Goal: Navigation & Orientation: Find specific page/section

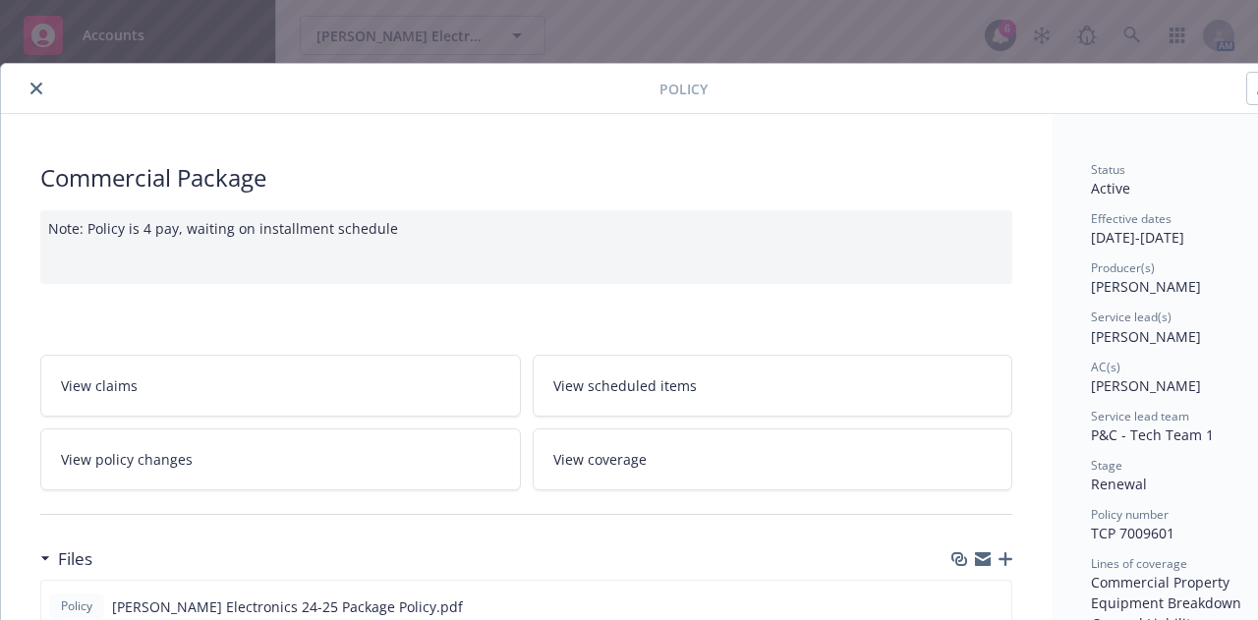
click at [32, 86] on icon "close" at bounding box center [36, 89] width 12 height 12
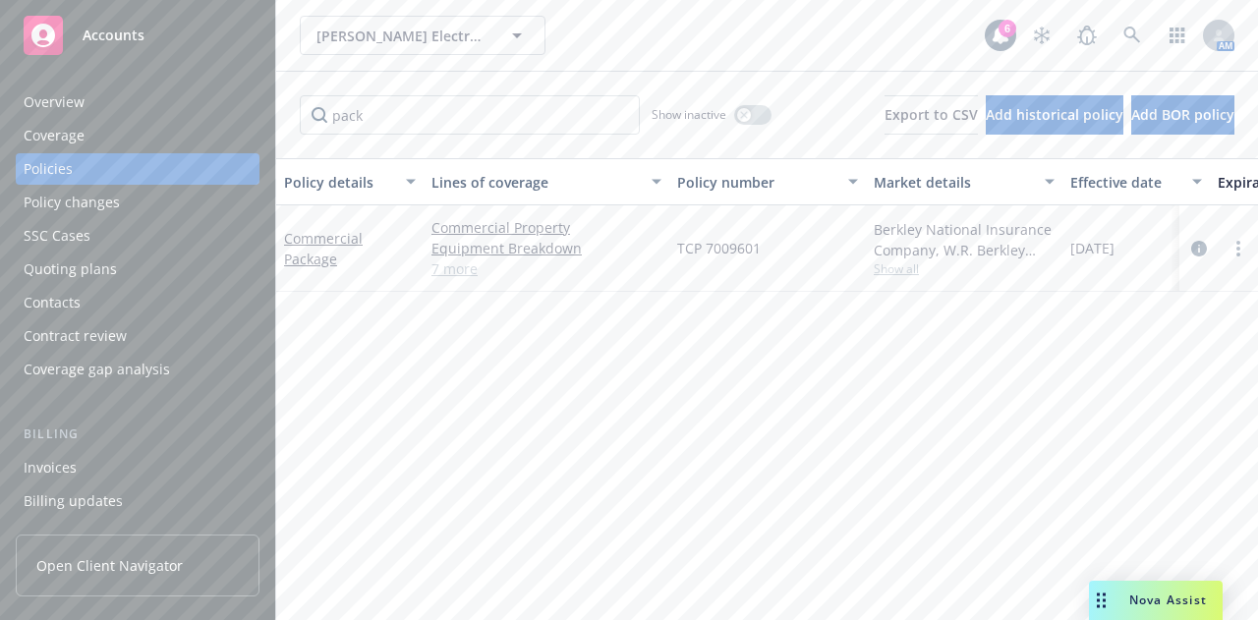
click at [149, 99] on div "Overview" at bounding box center [138, 102] width 228 height 31
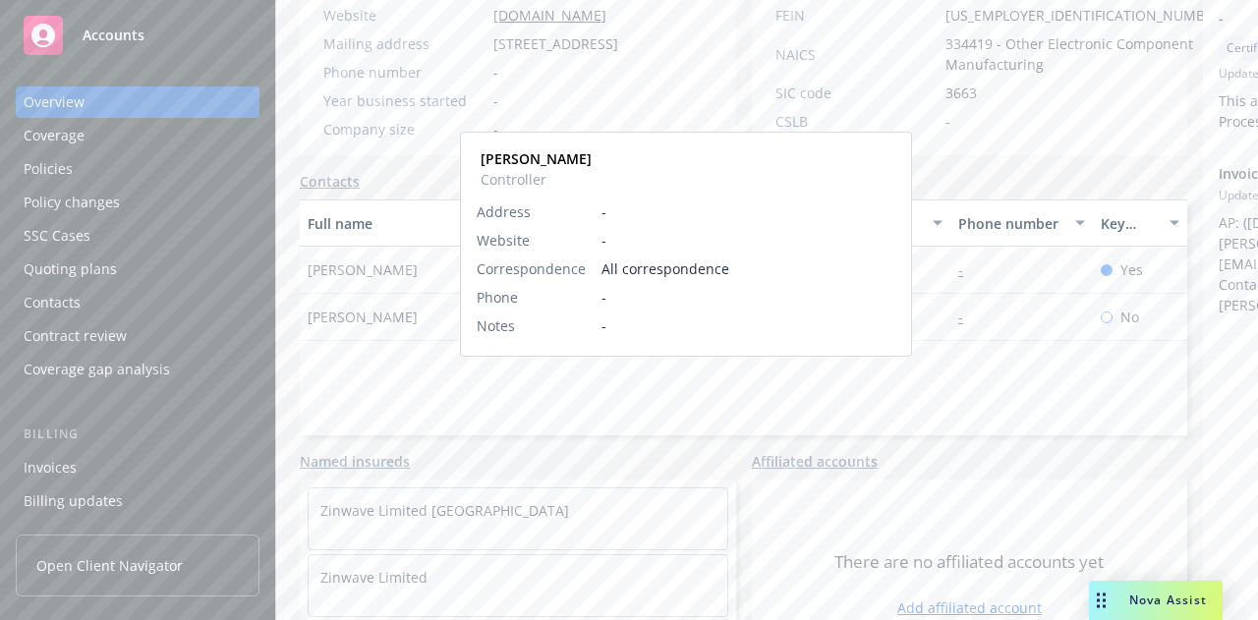
scroll to position [364, 0]
